Goal: Task Accomplishment & Management: Use online tool/utility

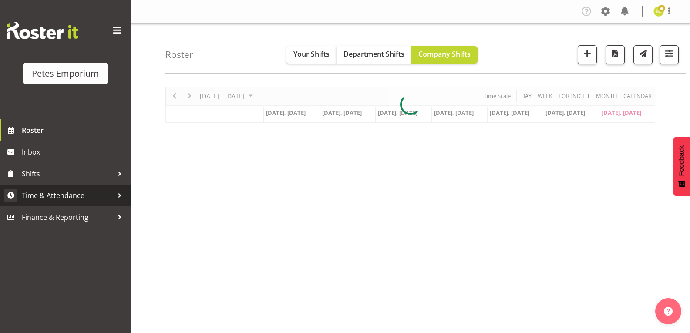
click at [38, 195] on span "Time & Attendance" at bounding box center [67, 195] width 91 height 13
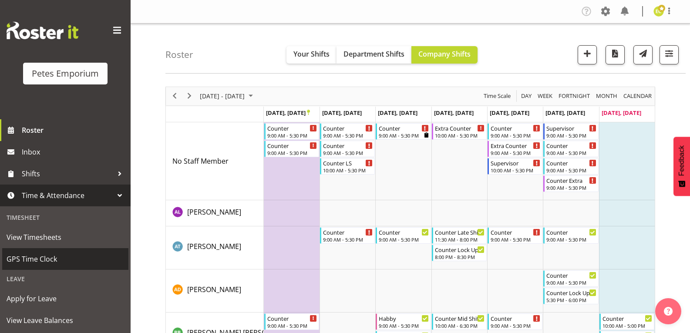
click at [22, 260] on span "GPS Time Clock" at bounding box center [66, 259] width 118 height 13
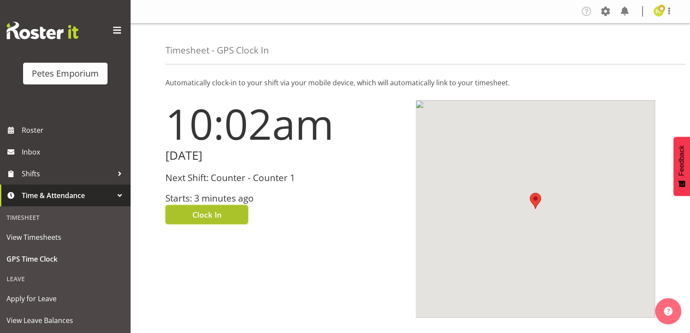
click at [212, 212] on span "Clock In" at bounding box center [206, 214] width 29 height 11
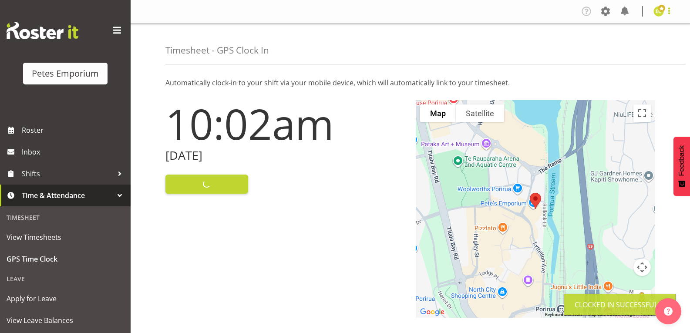
click at [674, 14] on span at bounding box center [669, 11] width 10 height 10
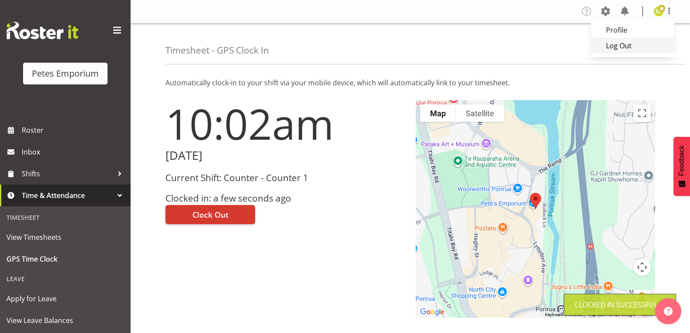
click at [627, 51] on link "Log Out" at bounding box center [633, 46] width 84 height 16
